Goal: Download file/media

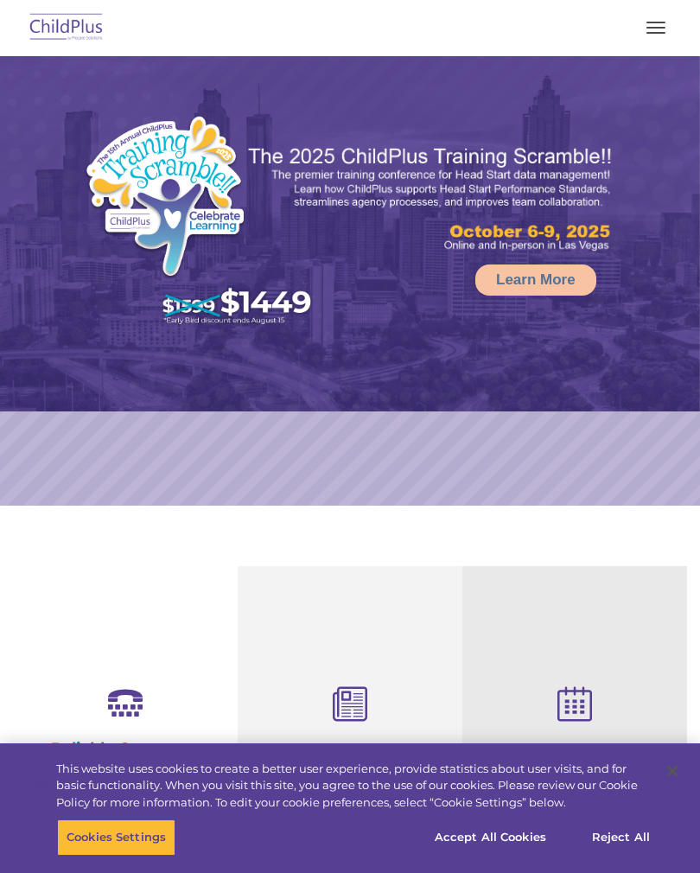
select select "MEDIUM"
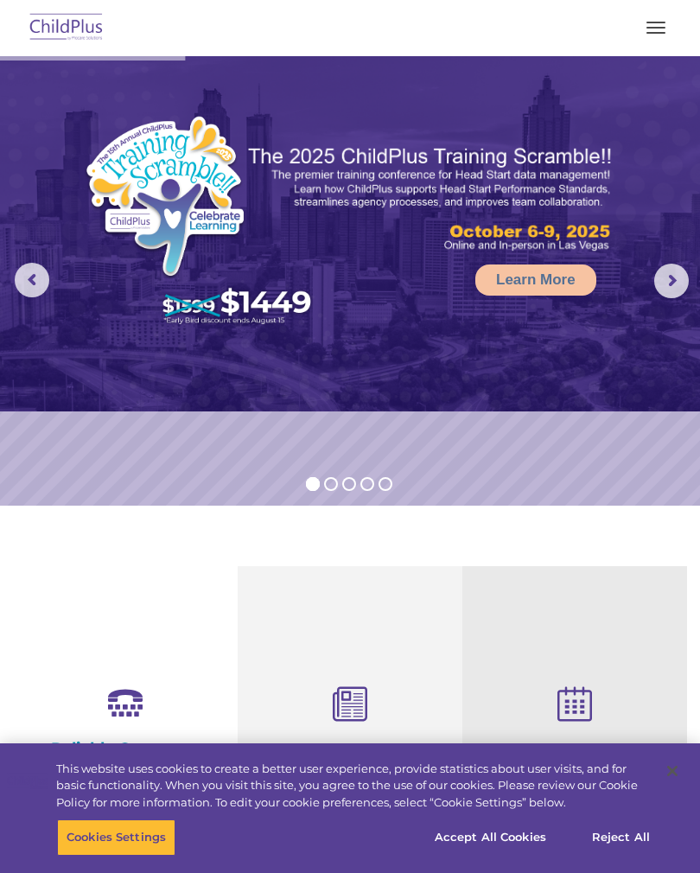
click at [657, 26] on button "button" at bounding box center [656, 28] width 36 height 28
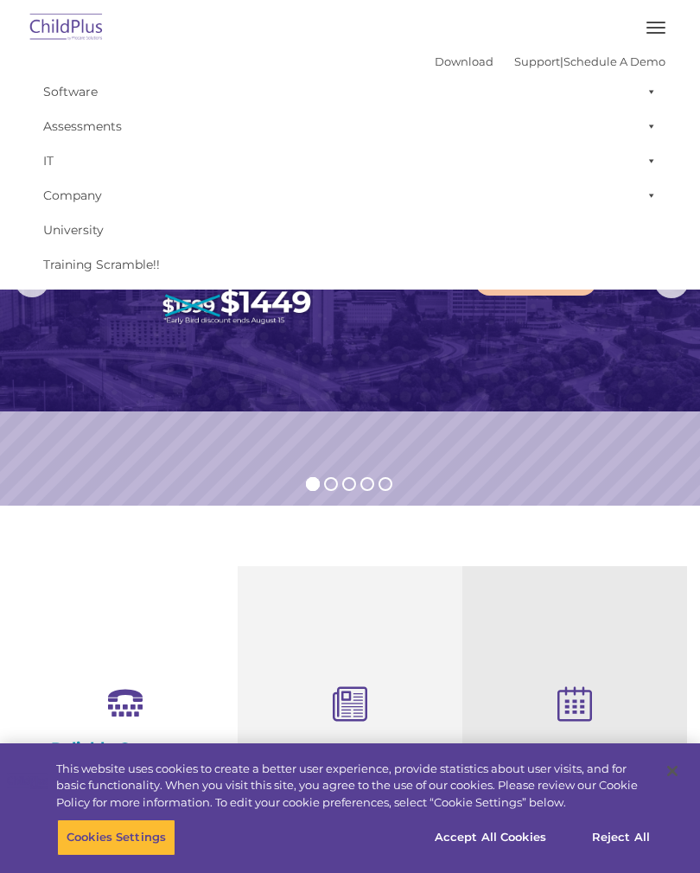
click at [435, 59] on link "Download" at bounding box center [464, 61] width 59 height 14
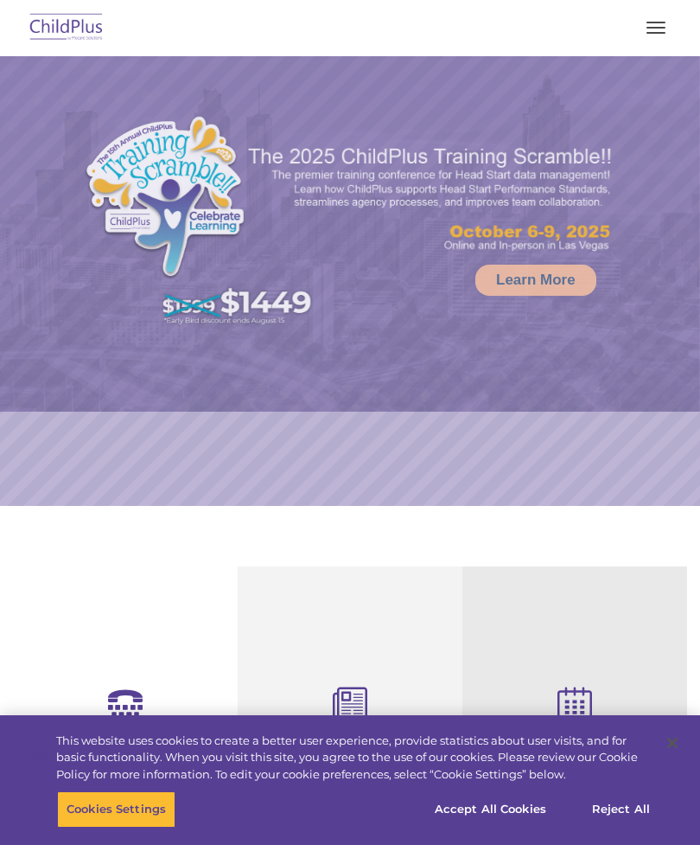
scroll to position [89, 0]
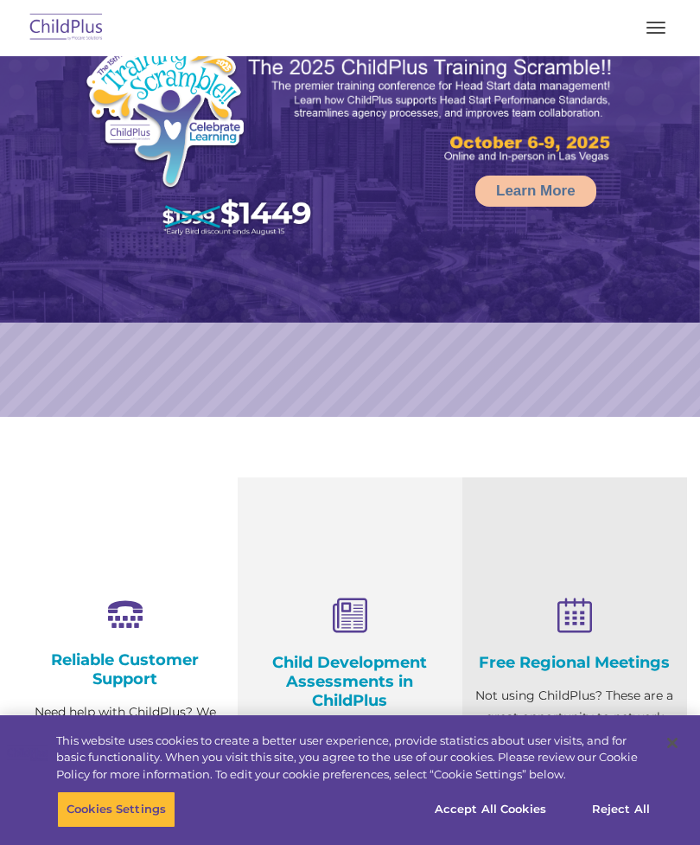
select select "MEDIUM"
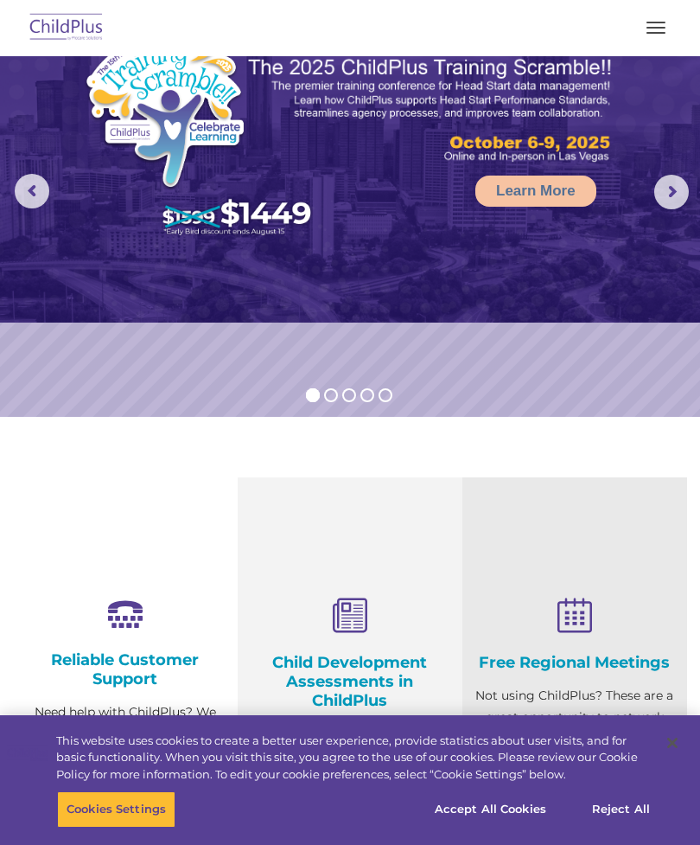
click at [656, 29] on button "button" at bounding box center [656, 28] width 36 height 28
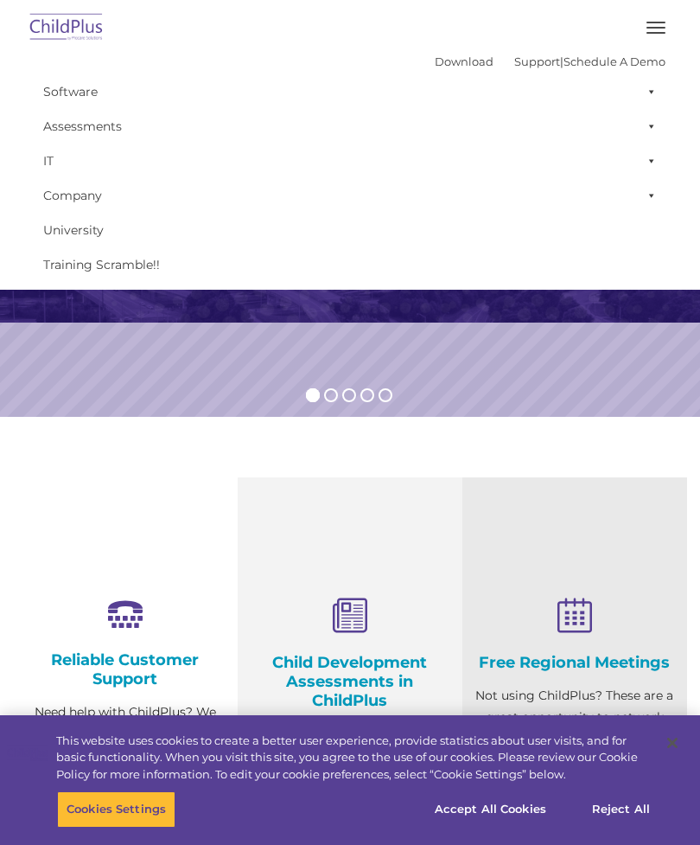
click at [438, 67] on link "Download" at bounding box center [464, 61] width 59 height 14
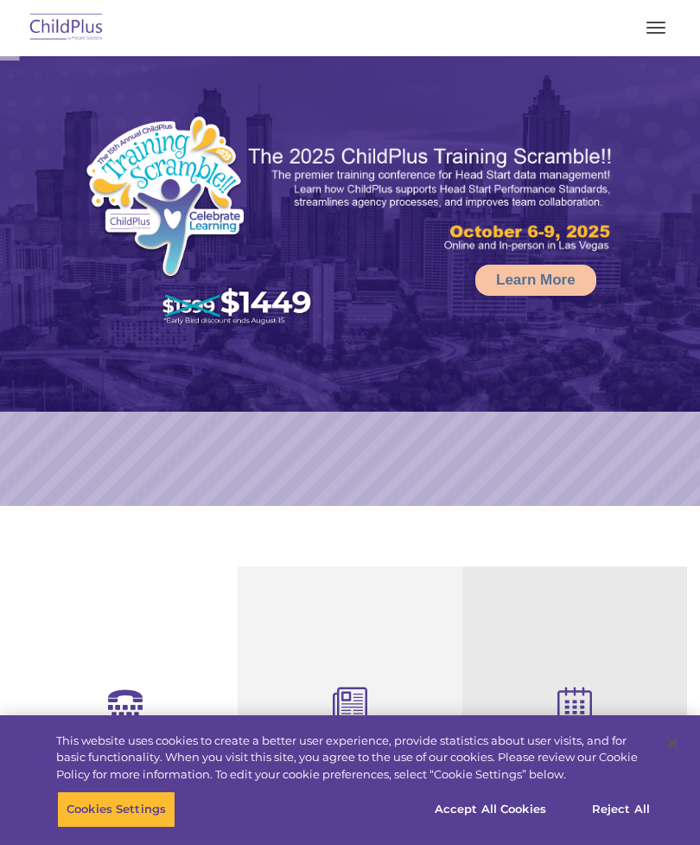
scroll to position [178, 0]
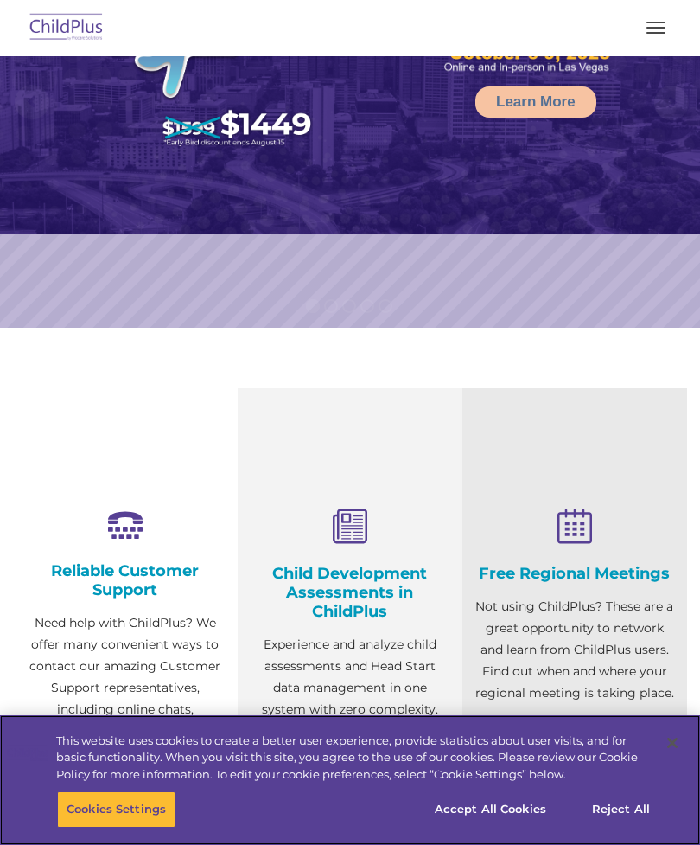
select select "MEDIUM"
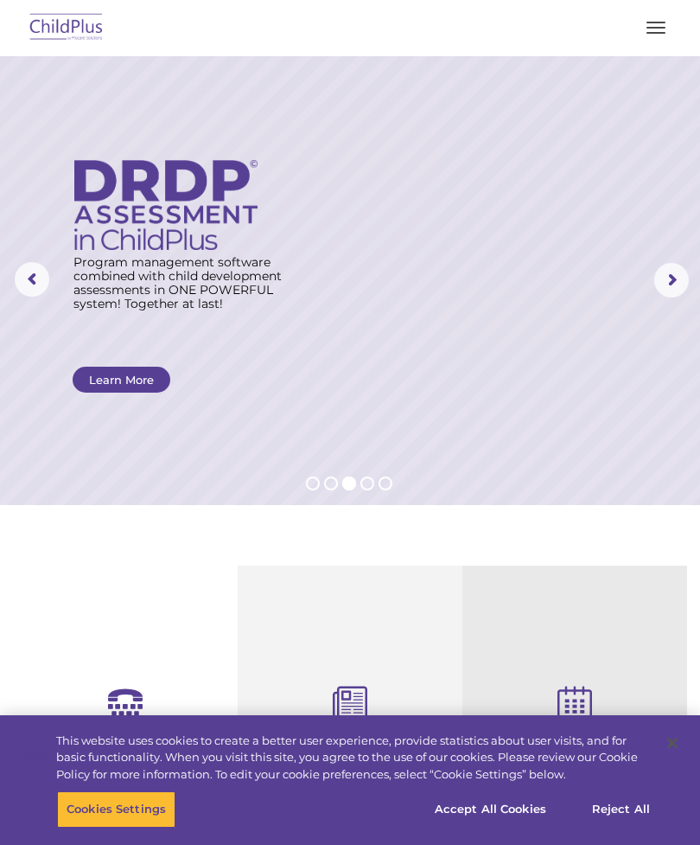
scroll to position [0, 0]
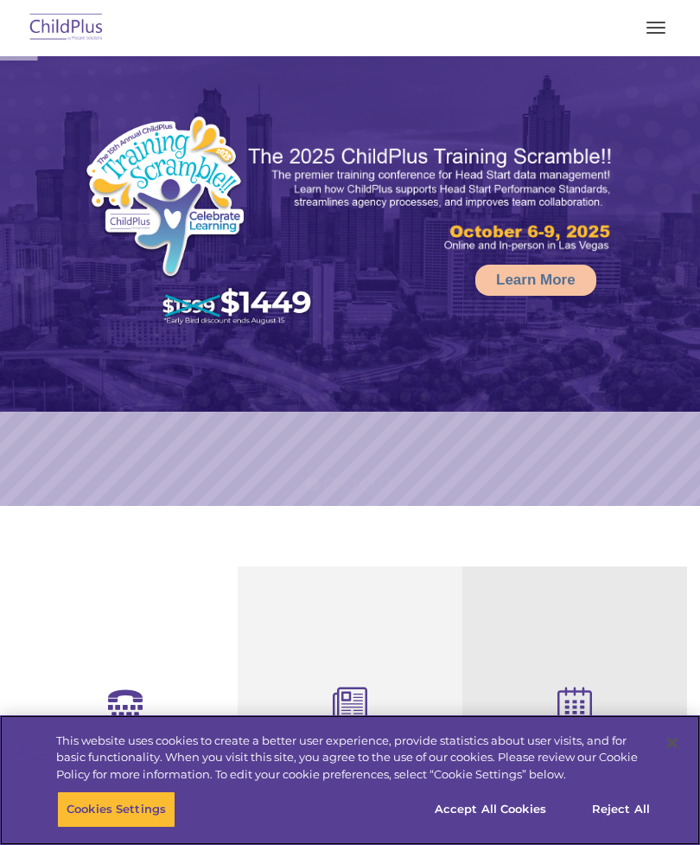
scroll to position [89, 0]
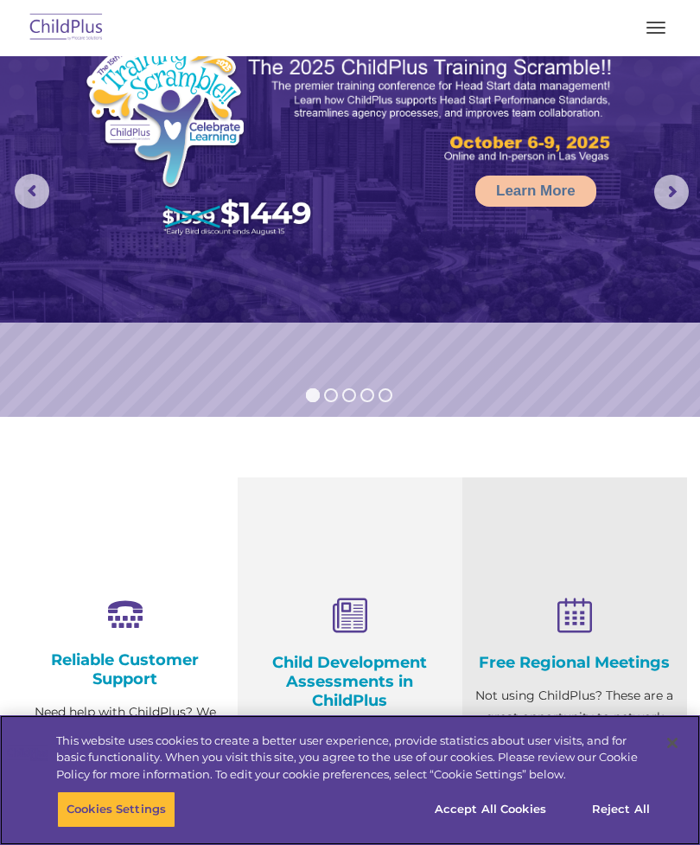
select select "MEDIUM"
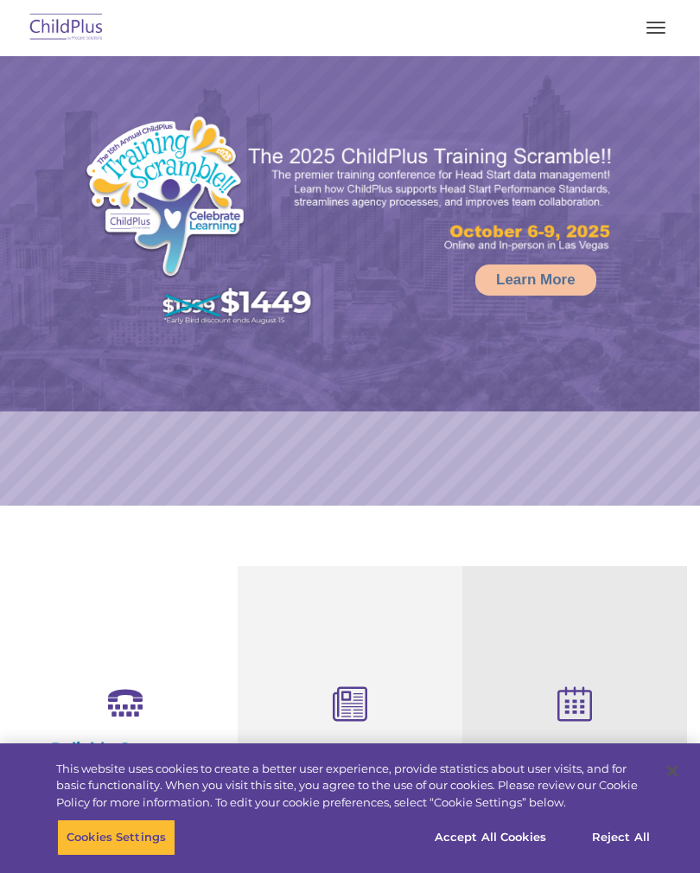
select select "MEDIUM"
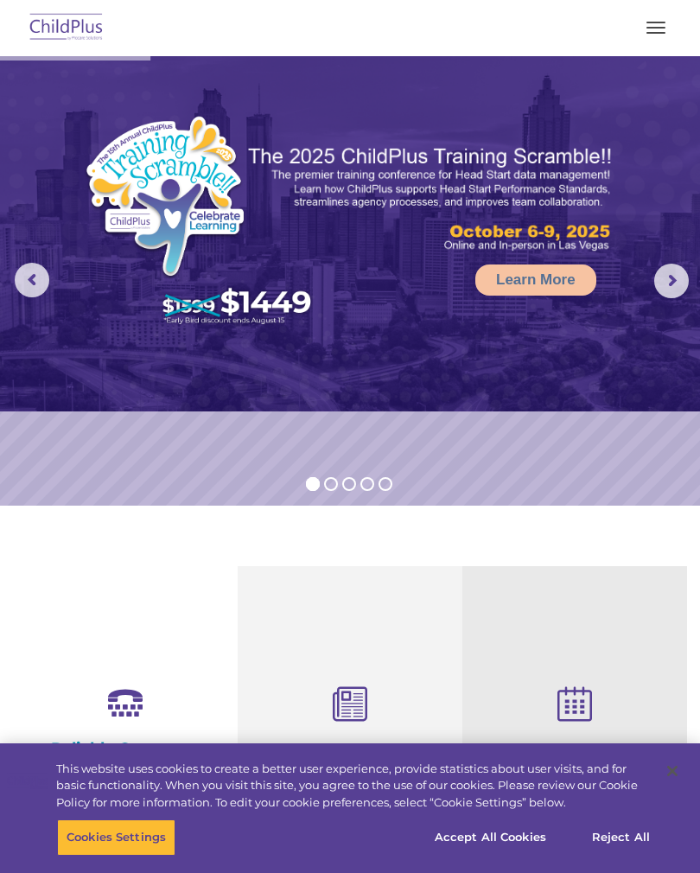
click at [664, 25] on button "button" at bounding box center [656, 28] width 36 height 28
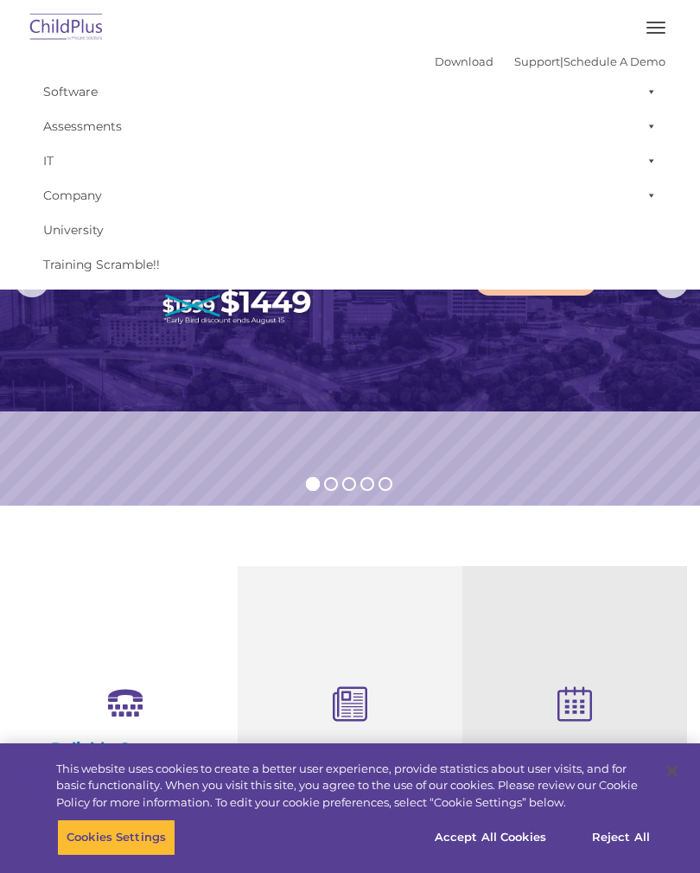
click at [440, 58] on link "Download" at bounding box center [464, 61] width 59 height 14
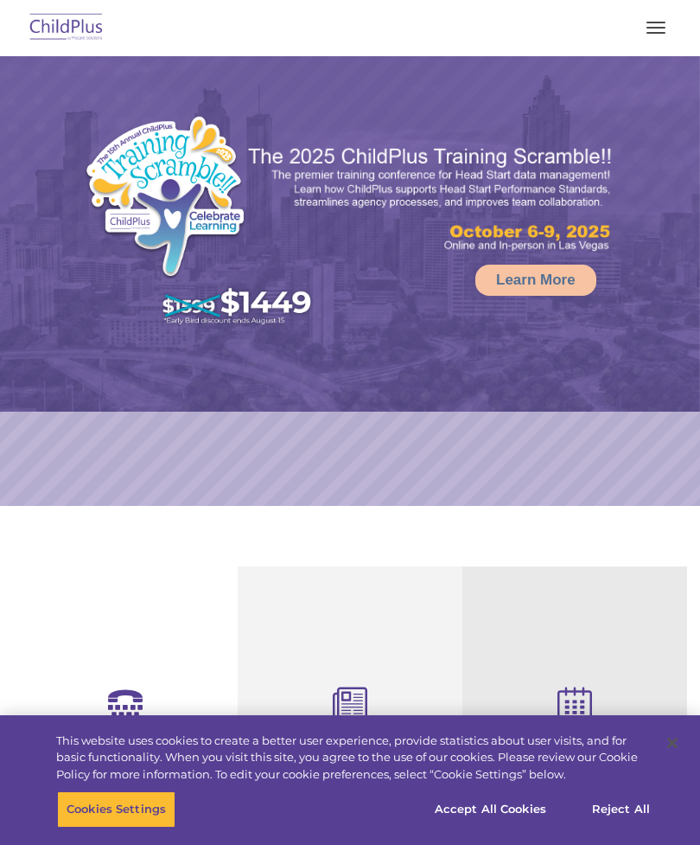
select select "MEDIUM"
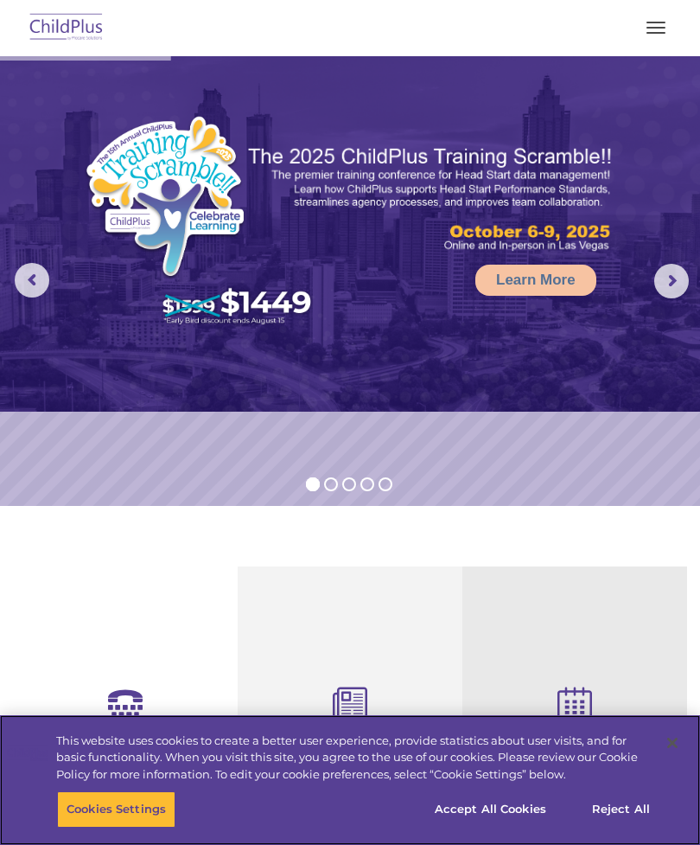
click at [513, 807] on button "Accept All Cookies" at bounding box center [490, 809] width 131 height 36
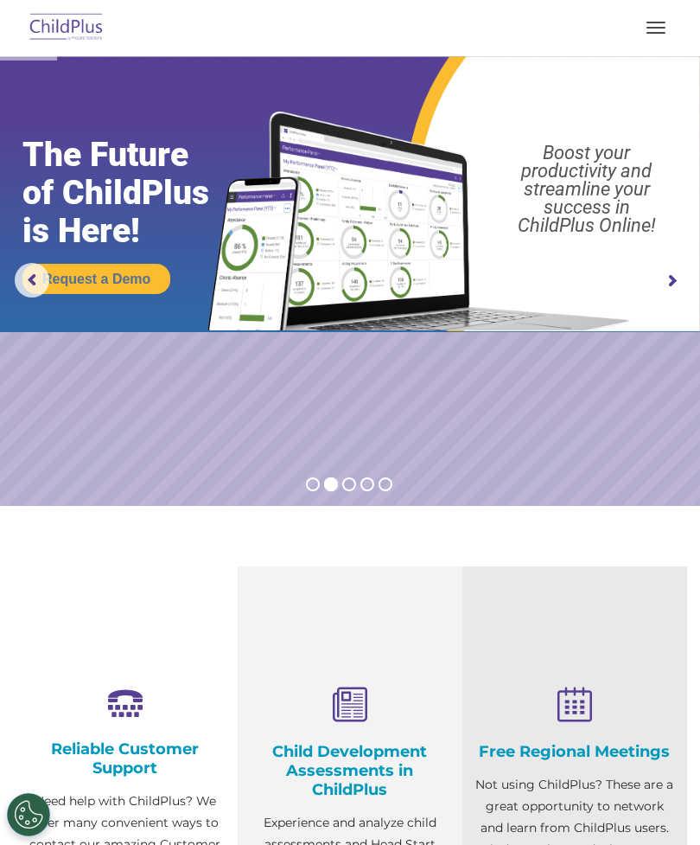
click at [651, 20] on button "button" at bounding box center [656, 28] width 36 height 28
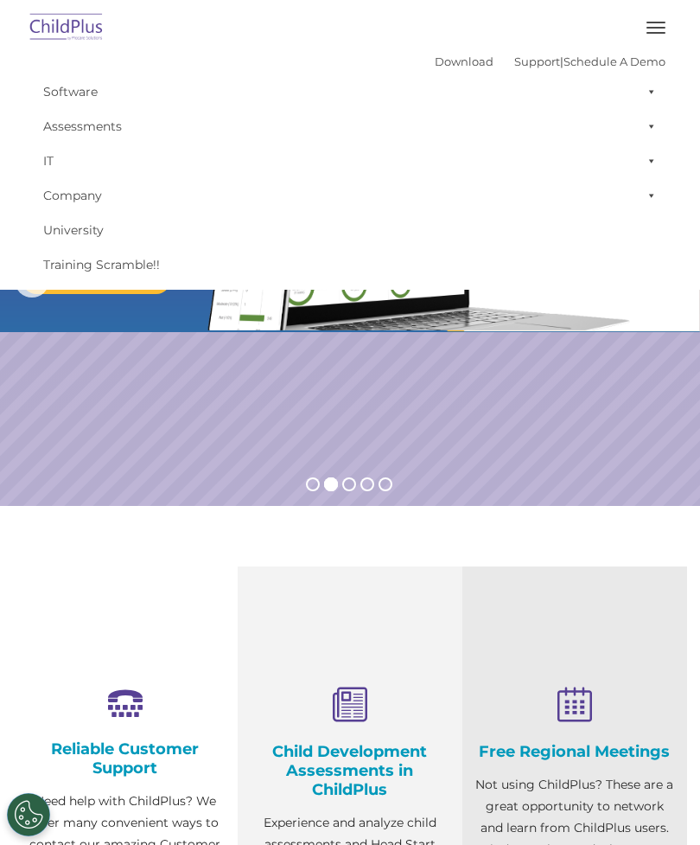
click at [435, 66] on link "Download" at bounding box center [464, 61] width 59 height 14
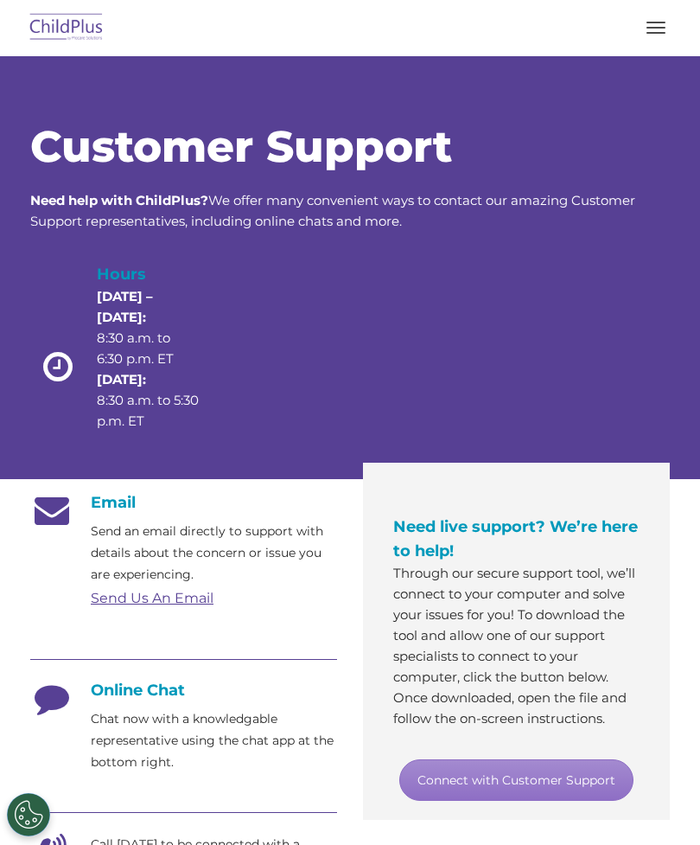
click at [542, 784] on link "Connect with Customer Support" at bounding box center [516, 779] width 234 height 41
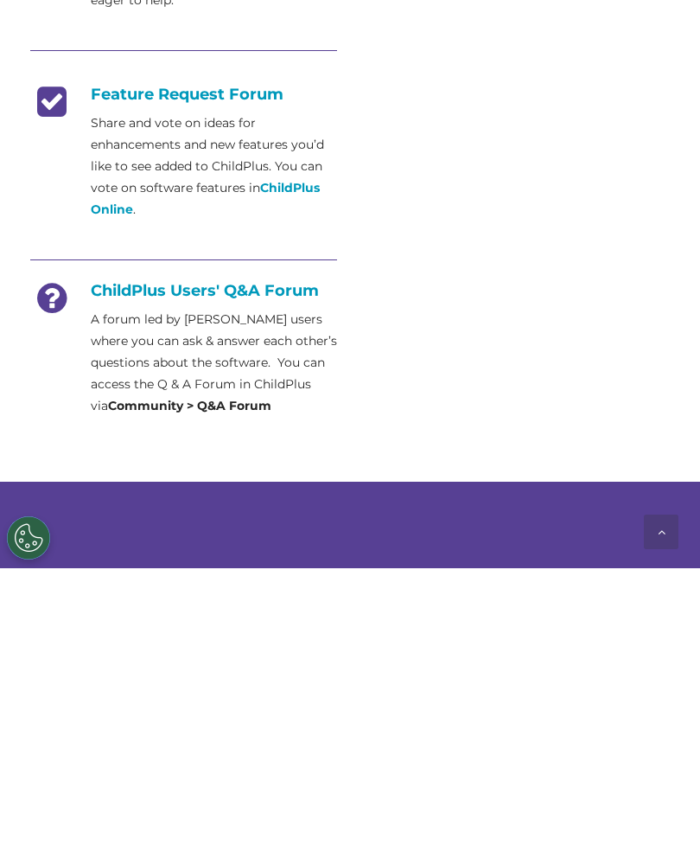
scroll to position [888, 0]
